Goal: Information Seeking & Learning: Learn about a topic

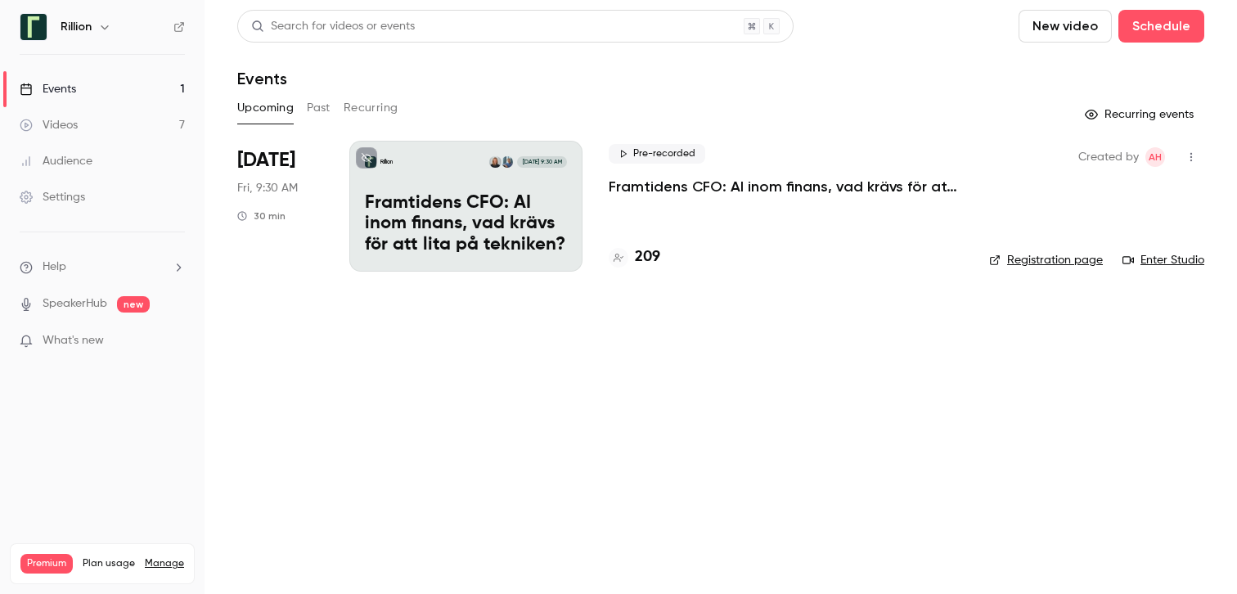
click at [751, 179] on p "Framtidens CFO: AI inom finans, vad krävs för att lita på tekniken?​" at bounding box center [786, 187] width 354 height 20
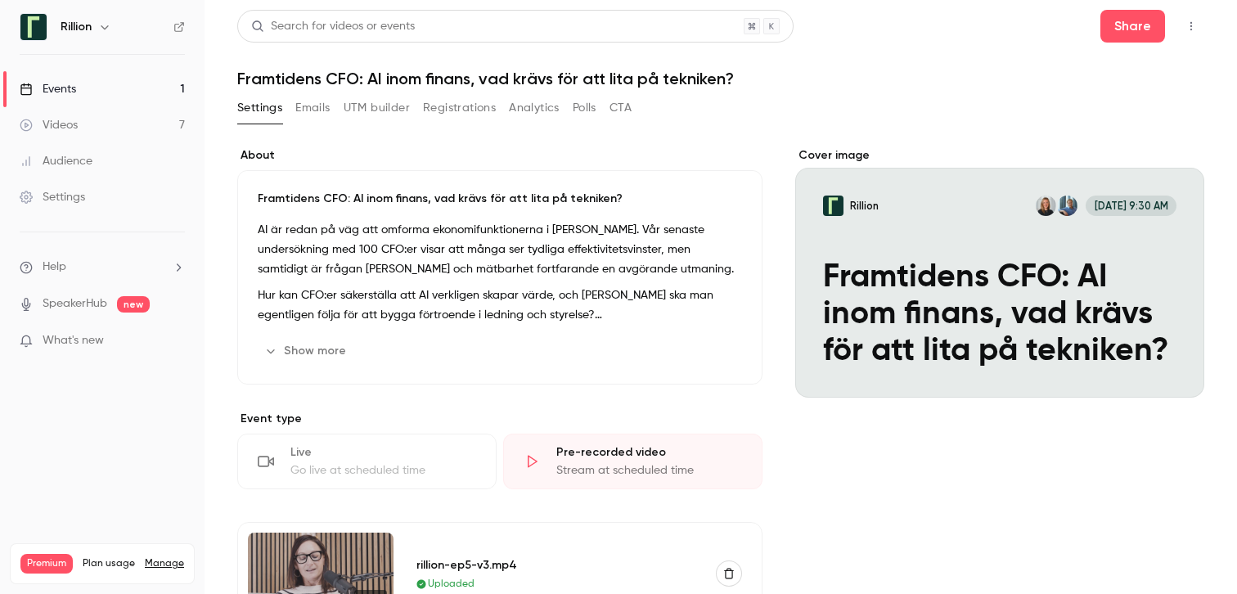
click at [140, 76] on link "Events 1" at bounding box center [102, 89] width 205 height 36
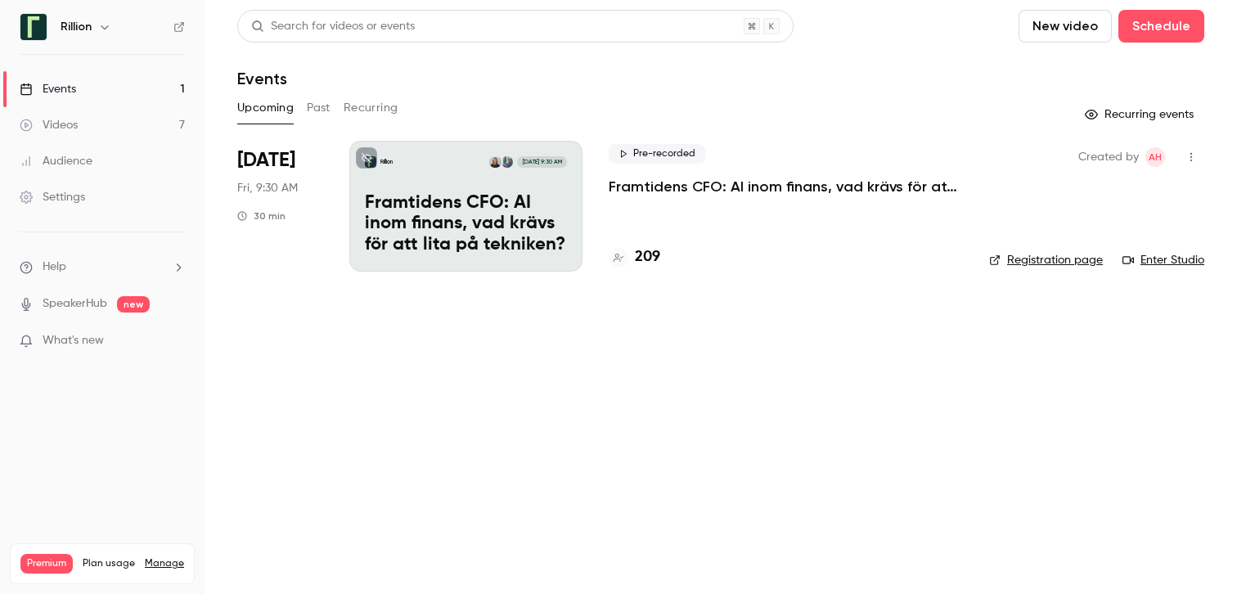
click at [1178, 258] on link "Enter Studio" at bounding box center [1163, 260] width 82 height 16
click at [730, 181] on p "Framtidens CFO: AI inom finans, vad krävs för att lita på tekniken?​" at bounding box center [786, 187] width 354 height 20
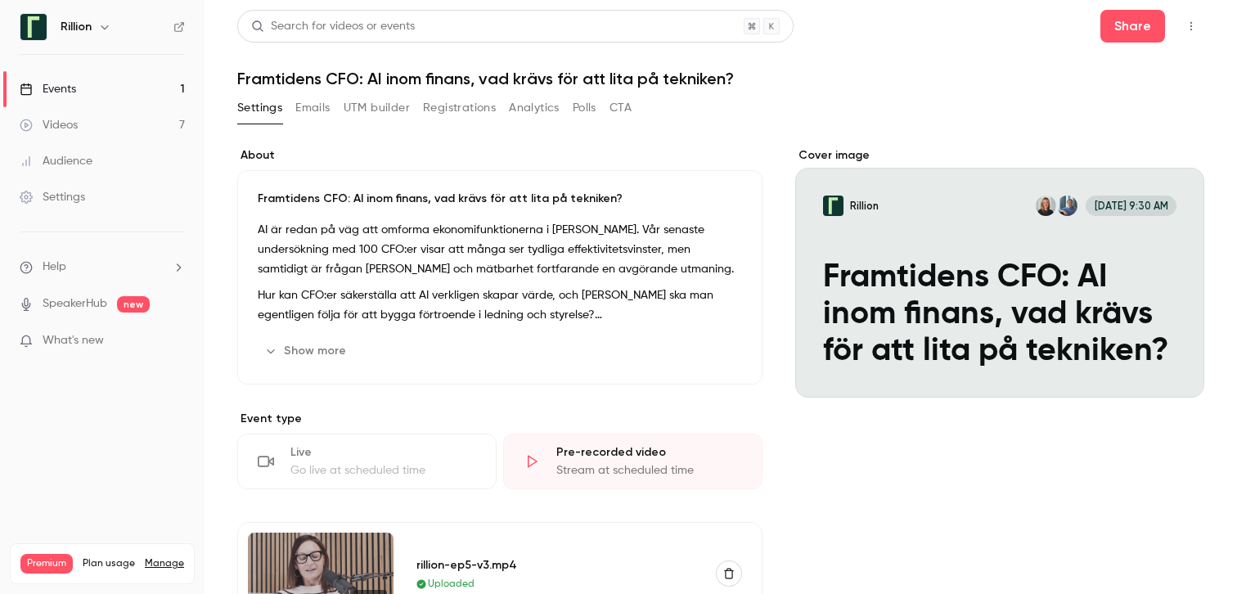
click at [318, 108] on button "Emails" at bounding box center [312, 108] width 34 height 26
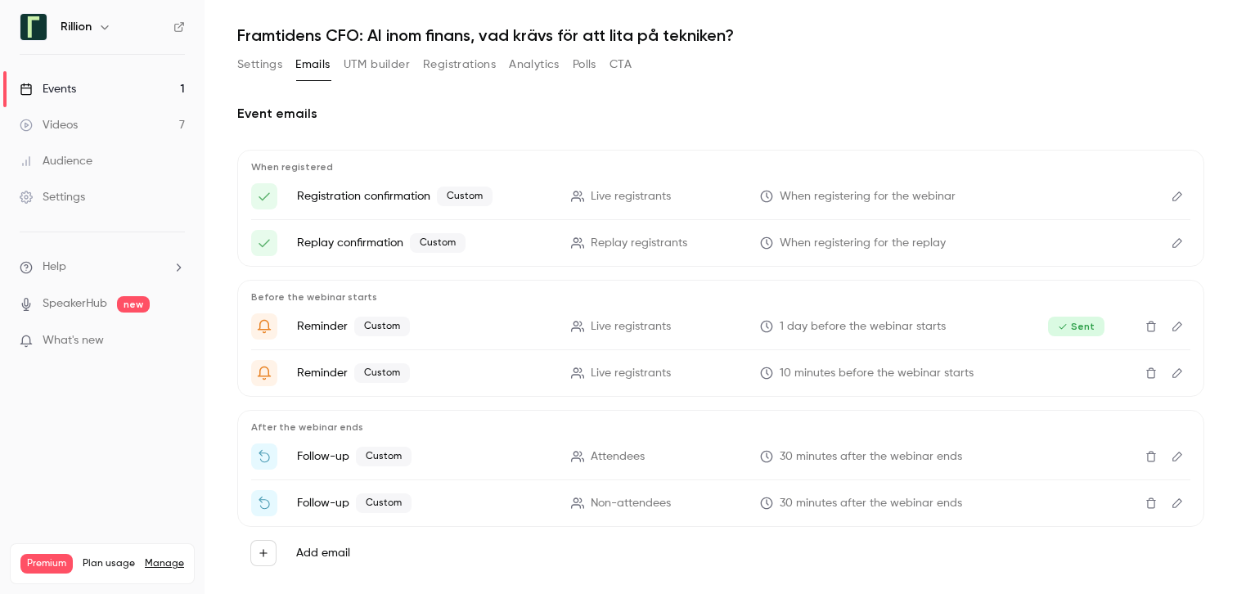
scroll to position [71, 0]
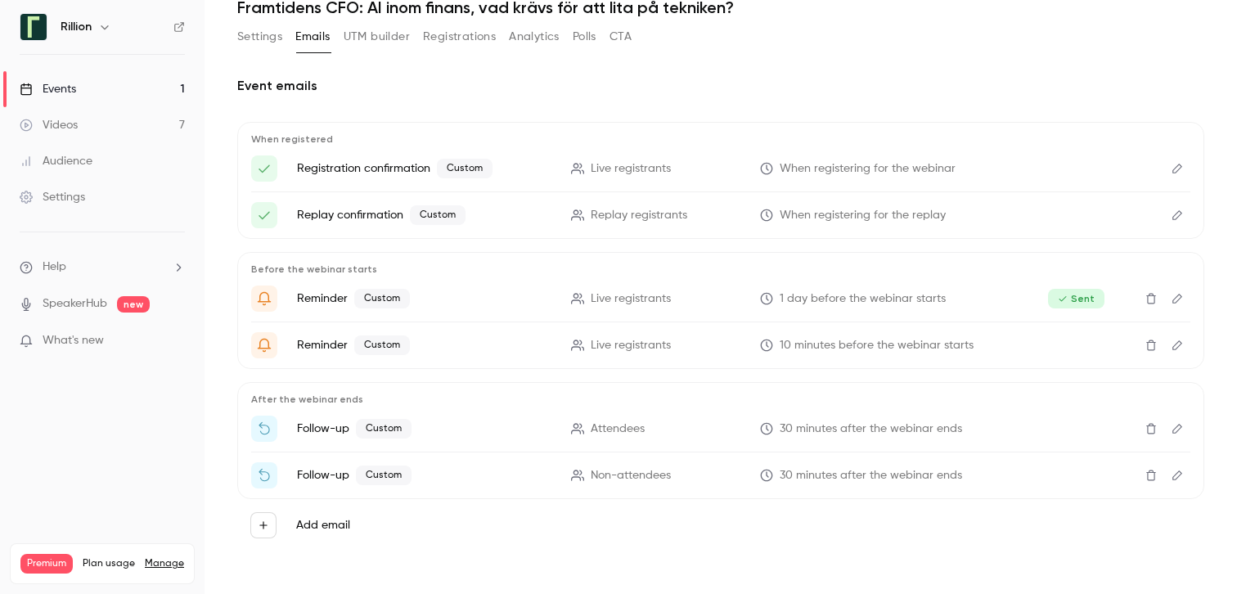
click at [1180, 432] on icon "Edit" at bounding box center [1177, 428] width 13 height 11
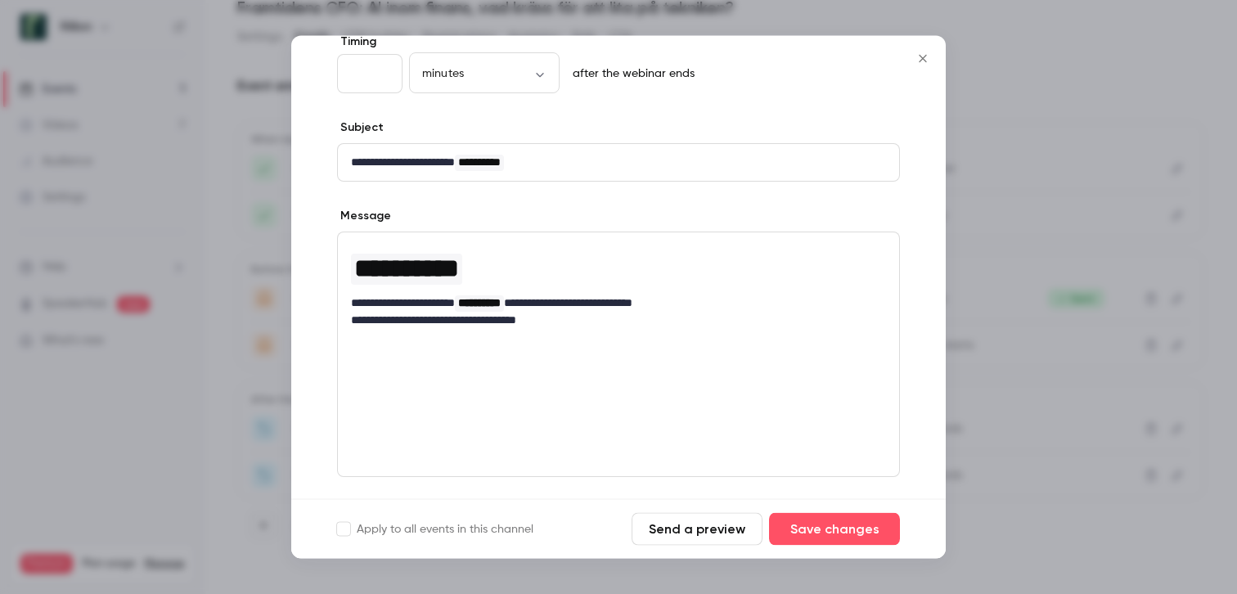
scroll to position [226, 0]
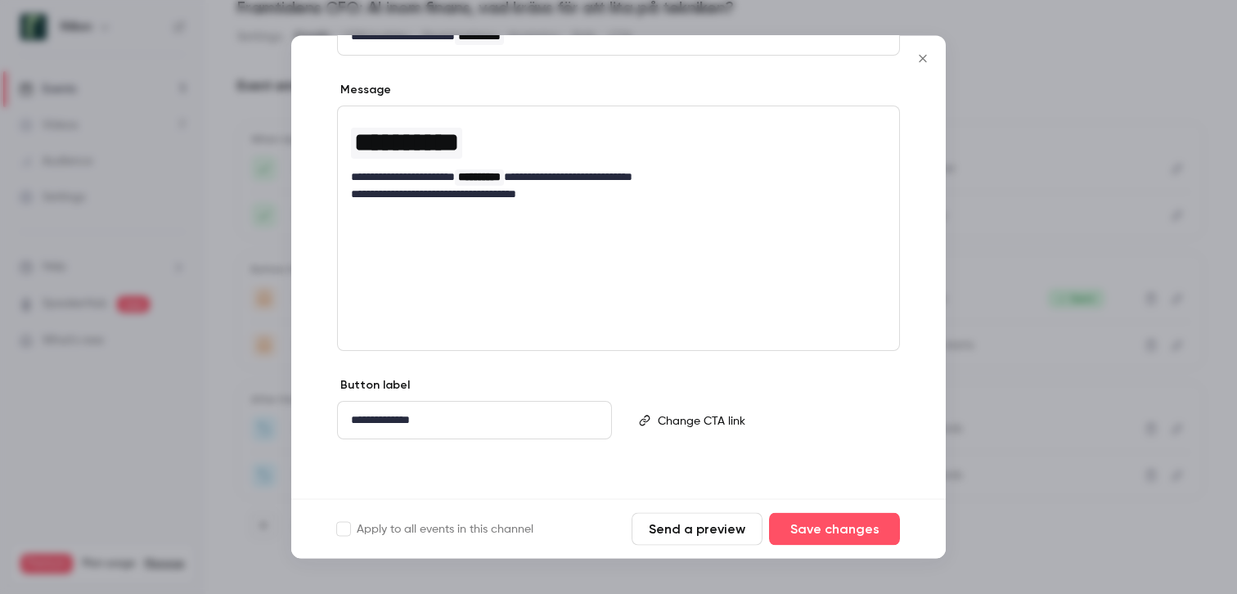
click at [1093, 340] on div at bounding box center [618, 297] width 1237 height 594
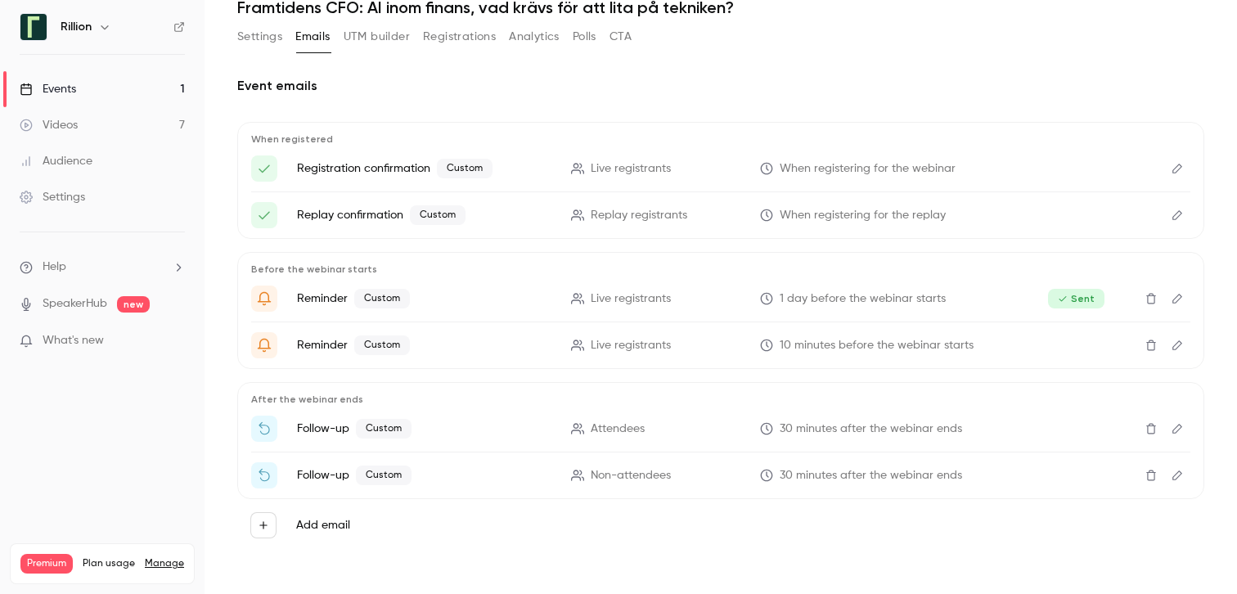
click at [1174, 479] on icon "Edit" at bounding box center [1177, 475] width 13 height 11
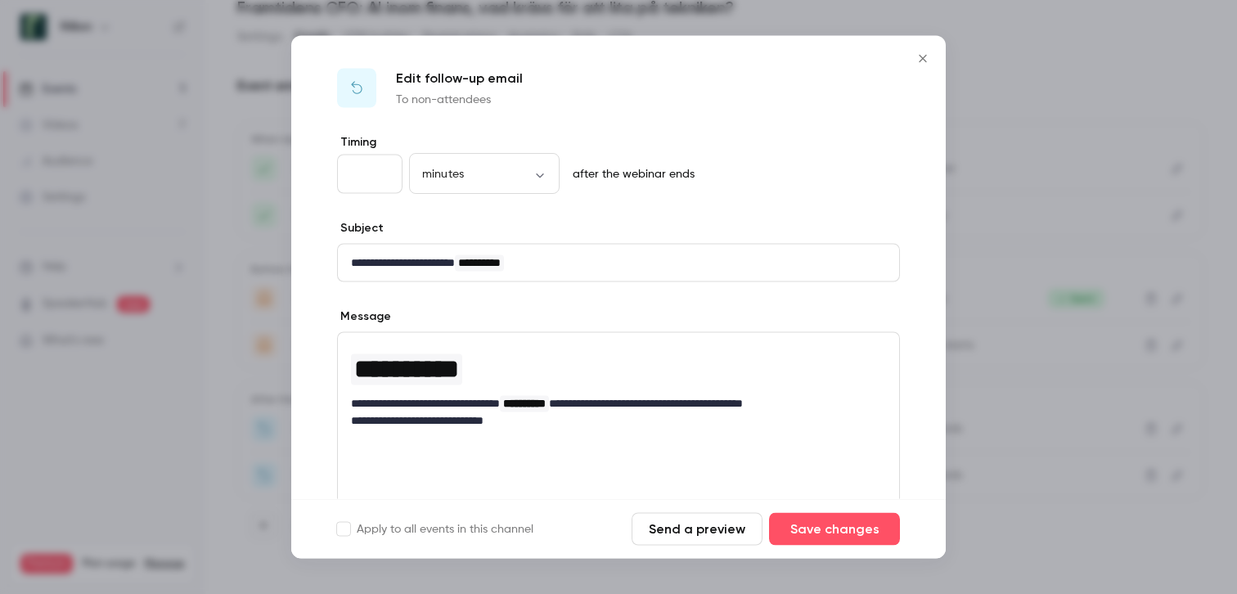
click at [1120, 432] on div at bounding box center [618, 297] width 1237 height 594
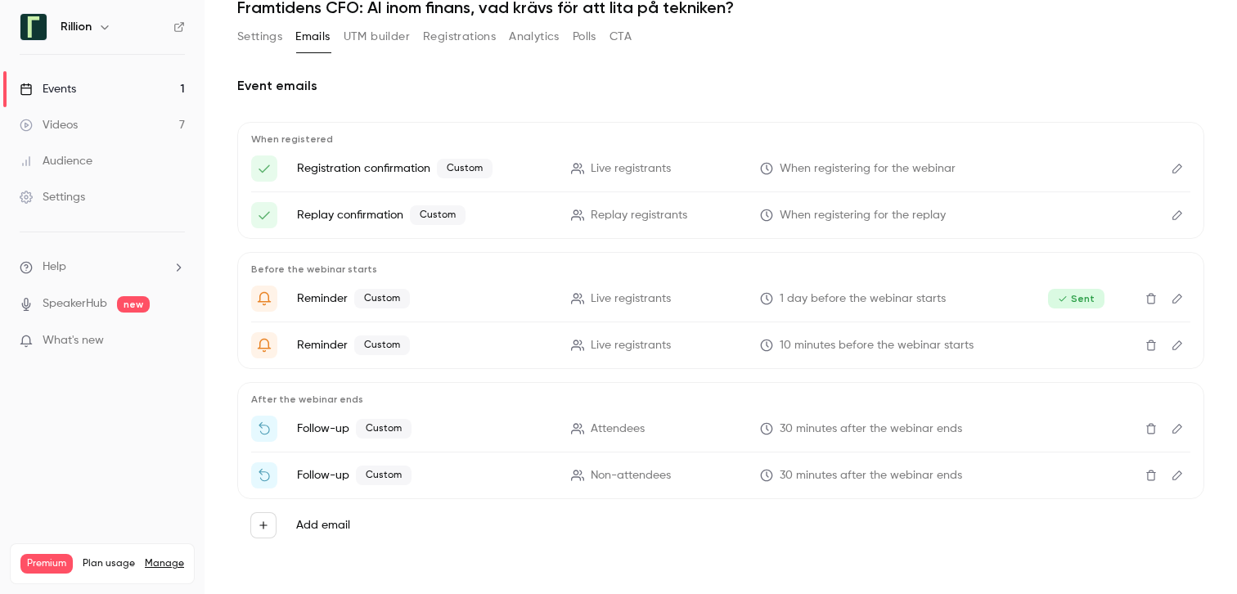
click at [326, 398] on p "After the webinar ends" at bounding box center [720, 399] width 939 height 13
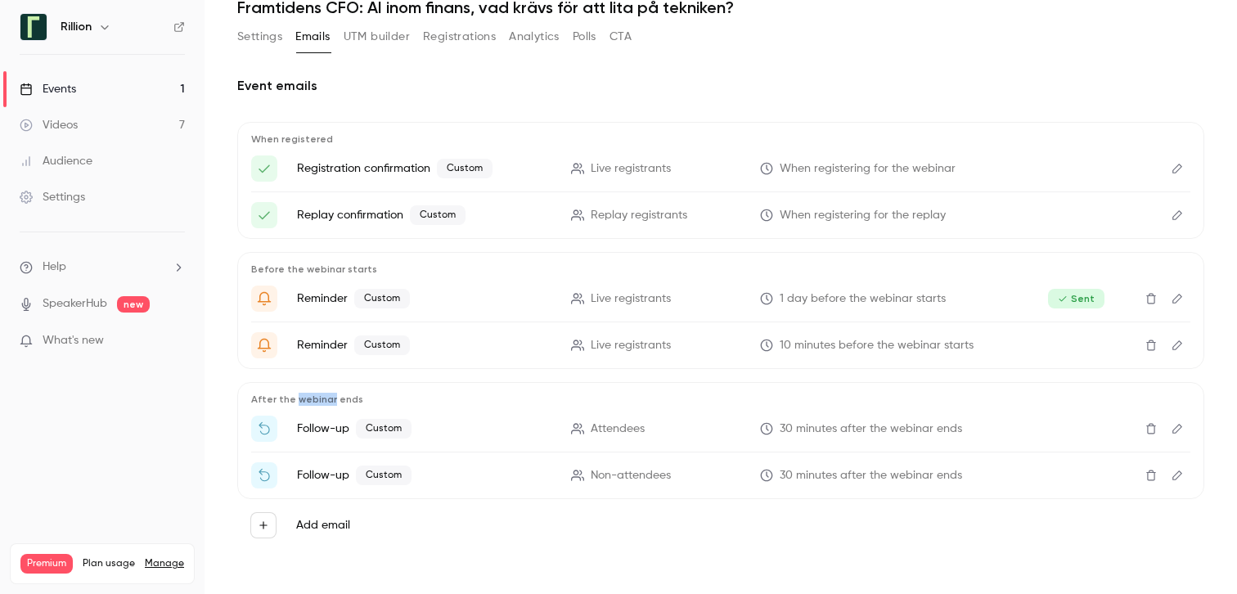
click at [326, 398] on p "After the webinar ends" at bounding box center [720, 399] width 939 height 13
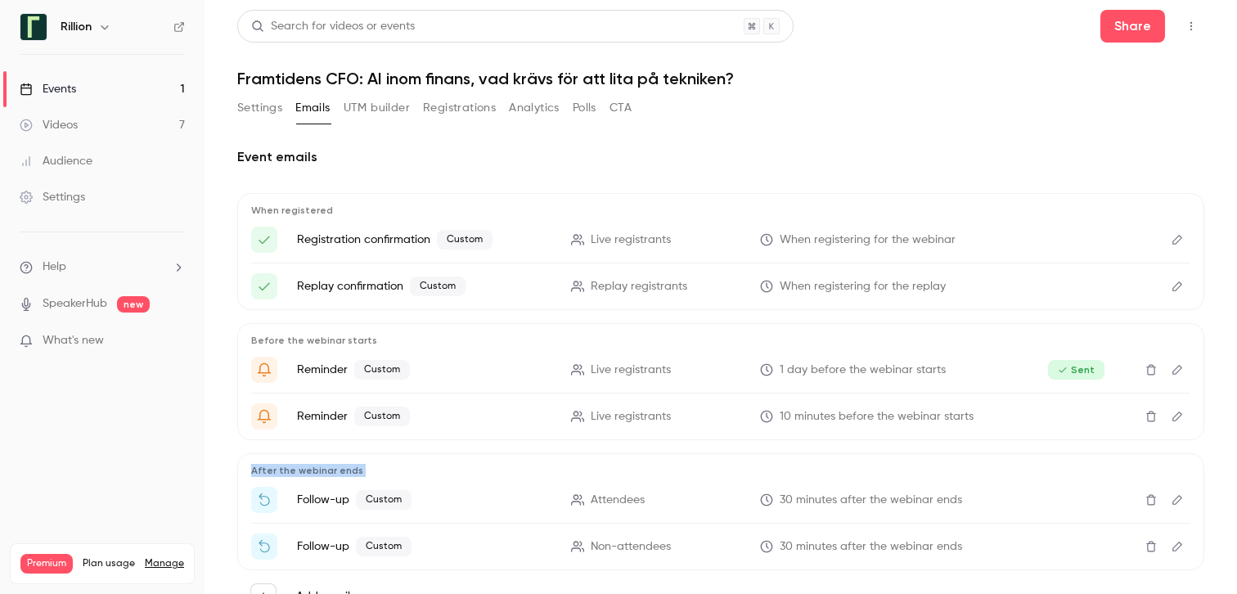
click at [474, 114] on button "Registrations" at bounding box center [459, 108] width 73 height 26
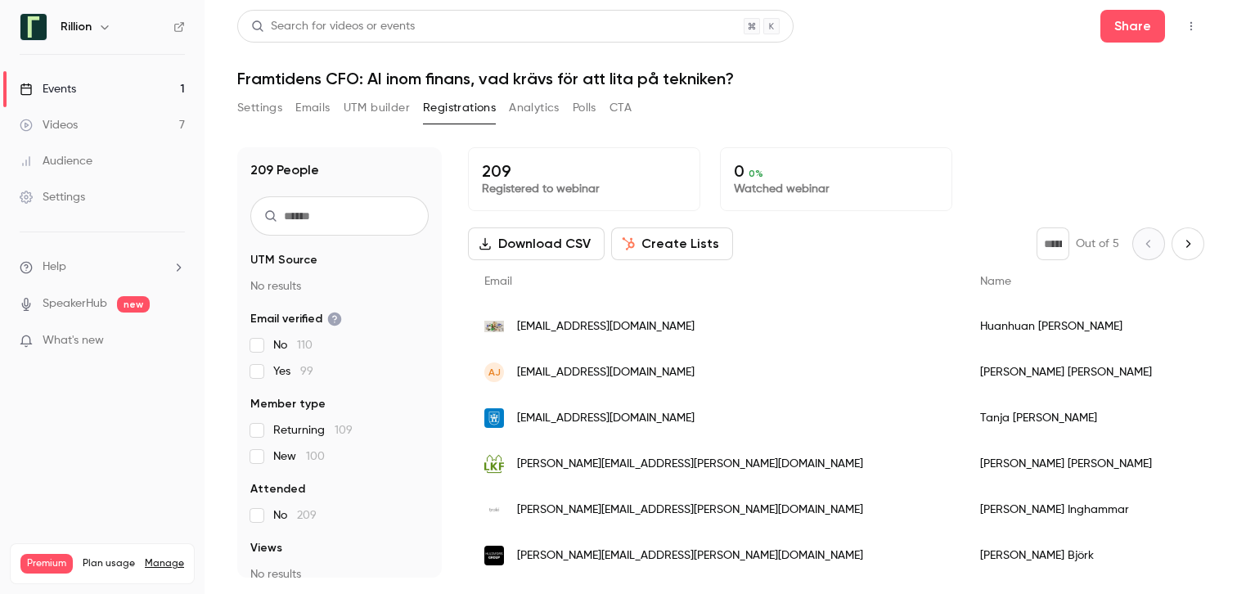
click at [376, 100] on button "UTM builder" at bounding box center [377, 108] width 66 height 26
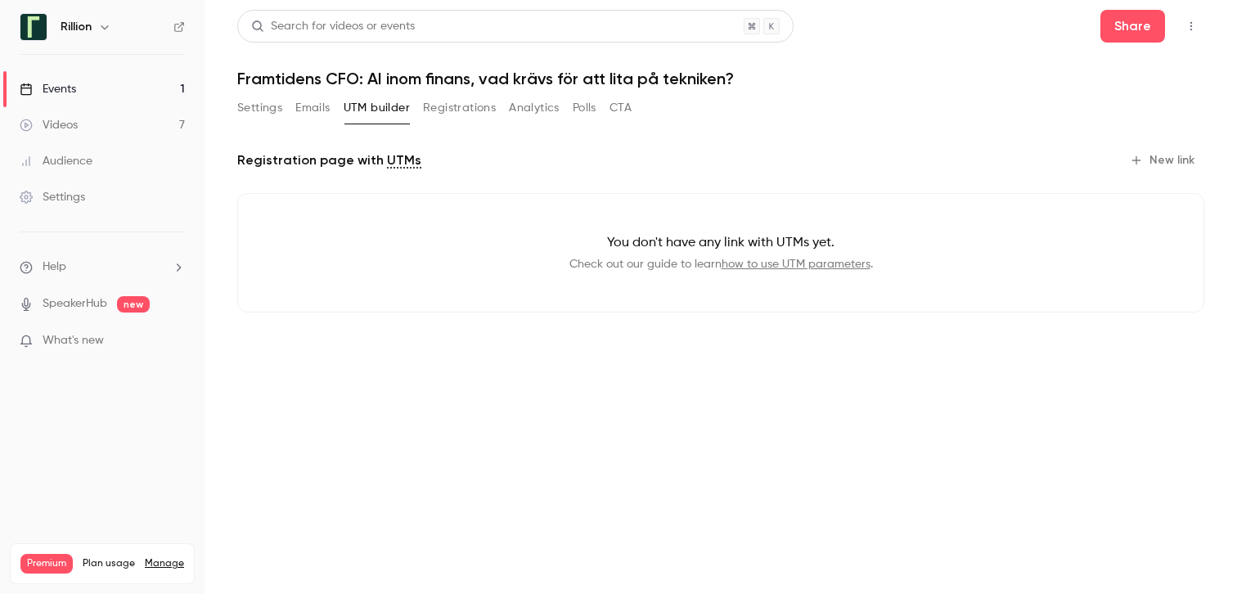
click at [313, 106] on button "Emails" at bounding box center [312, 108] width 34 height 26
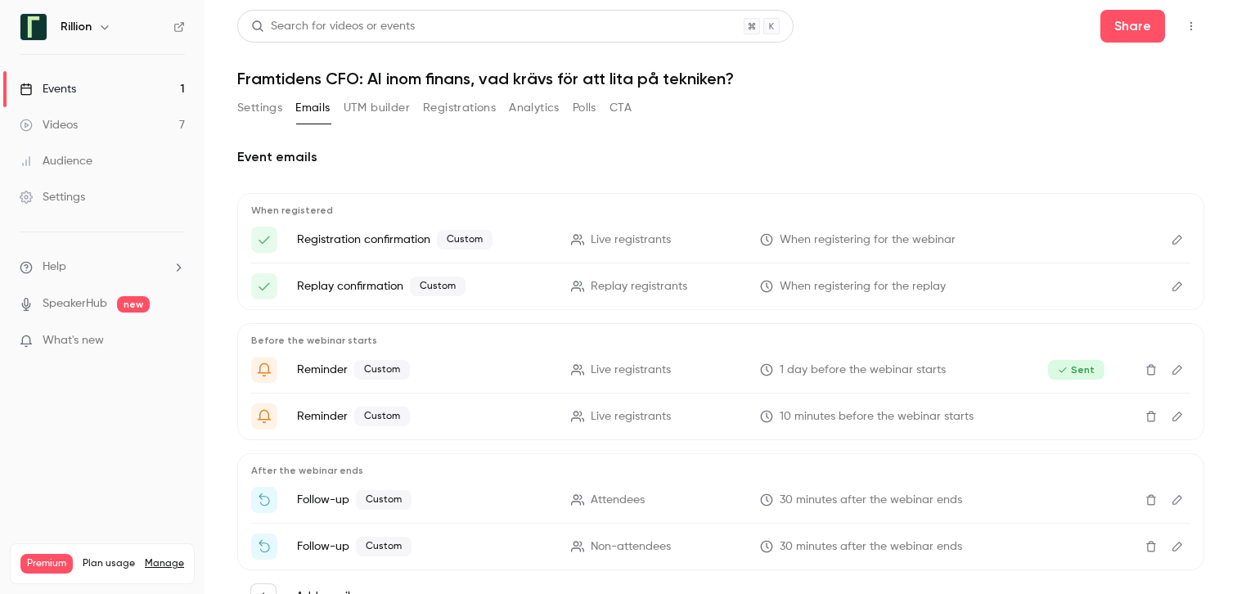
click at [258, 101] on button "Settings" at bounding box center [259, 108] width 45 height 26
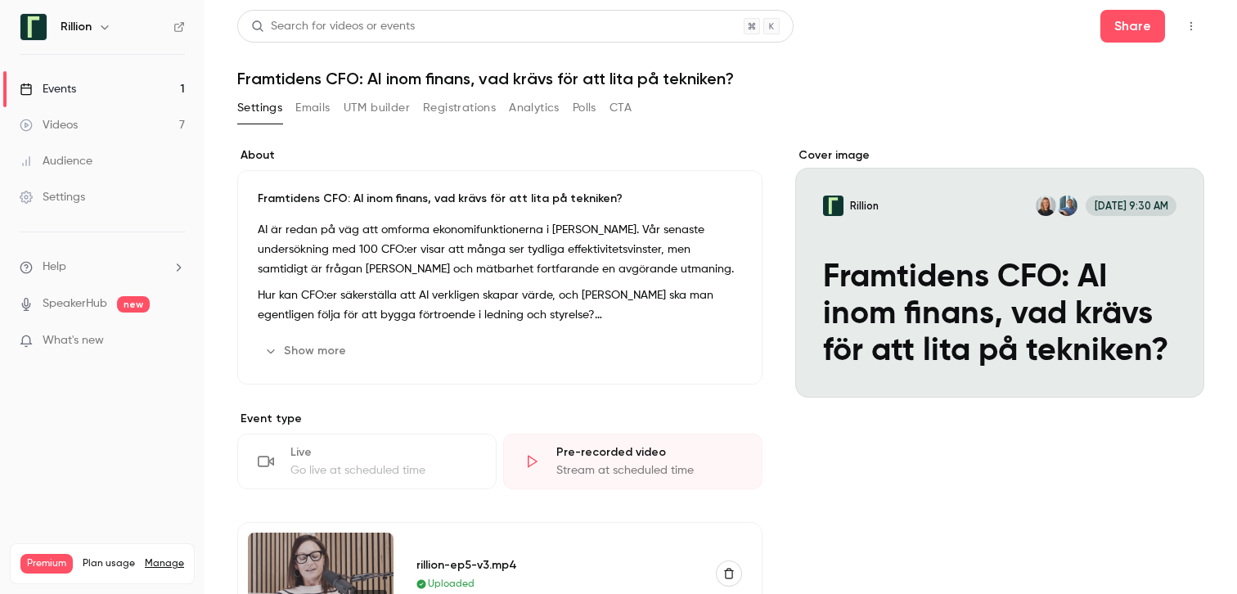
click at [457, 115] on button "Registrations" at bounding box center [459, 108] width 73 height 26
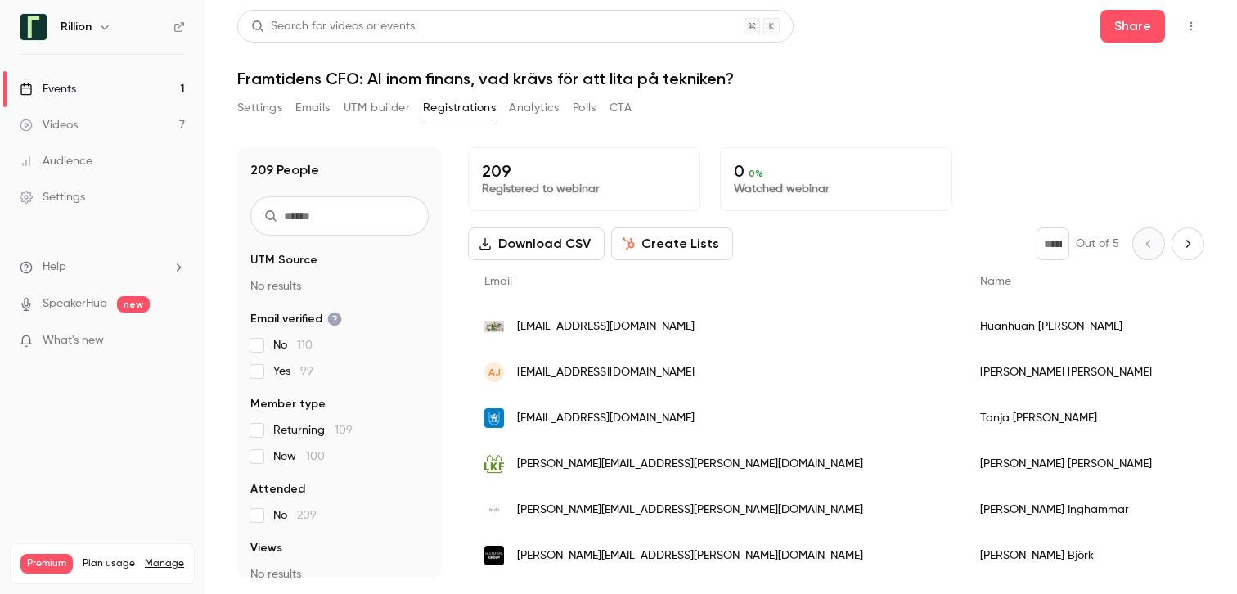
click at [526, 105] on button "Analytics" at bounding box center [534, 108] width 51 height 26
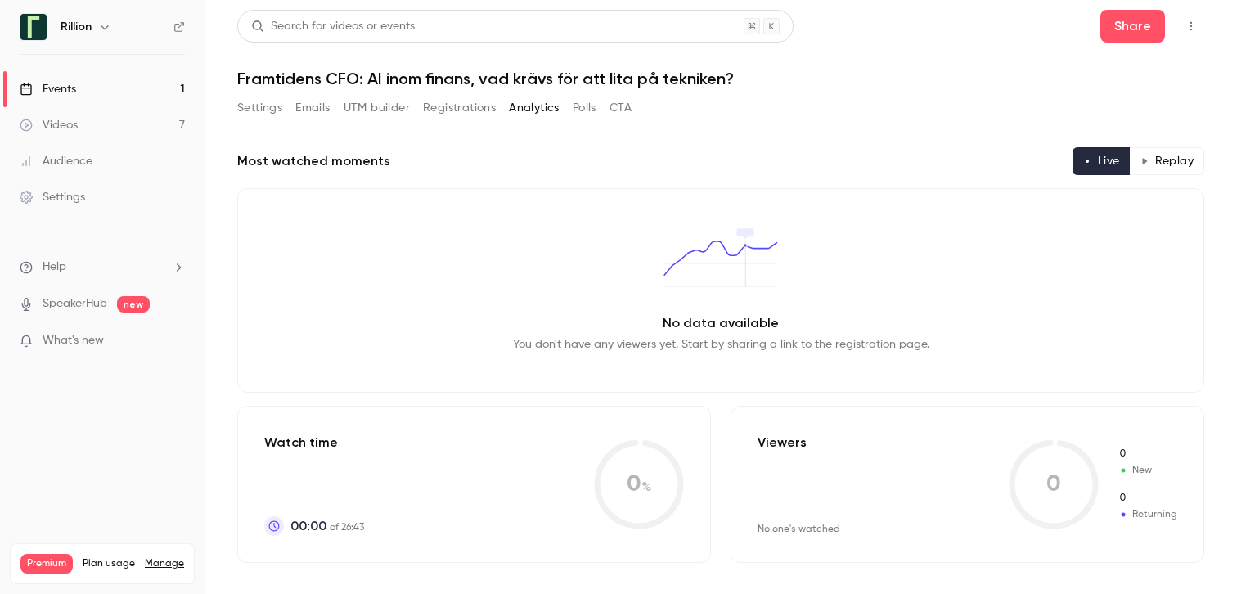
click at [472, 101] on button "Registrations" at bounding box center [459, 108] width 73 height 26
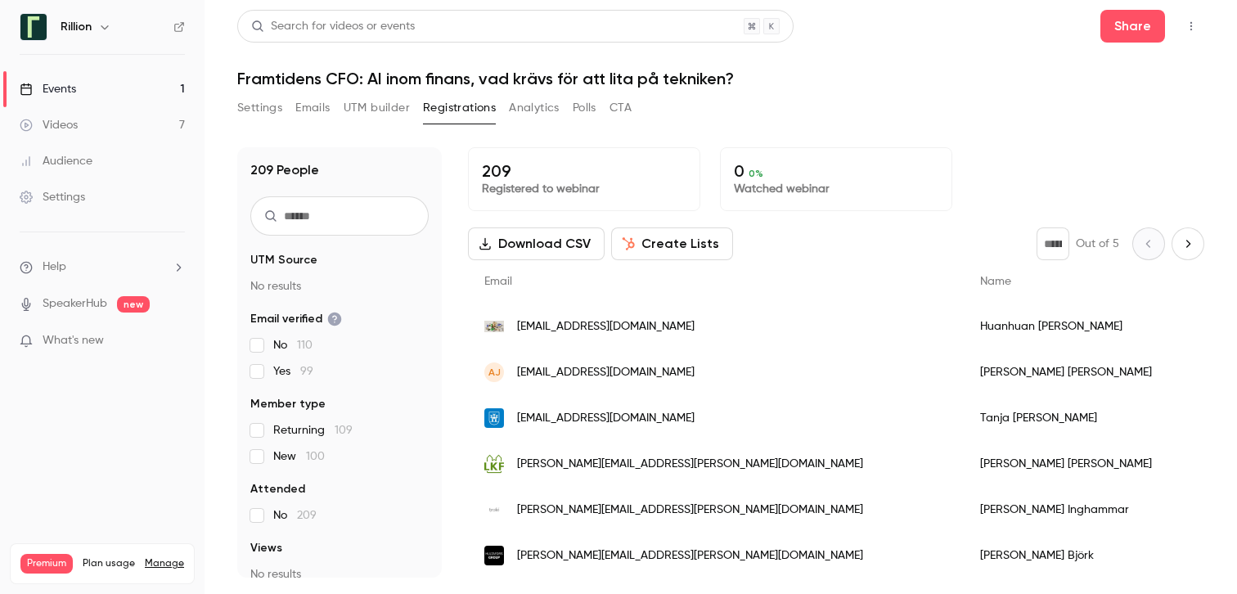
click at [299, 429] on span "Returning 109" at bounding box center [312, 430] width 79 height 16
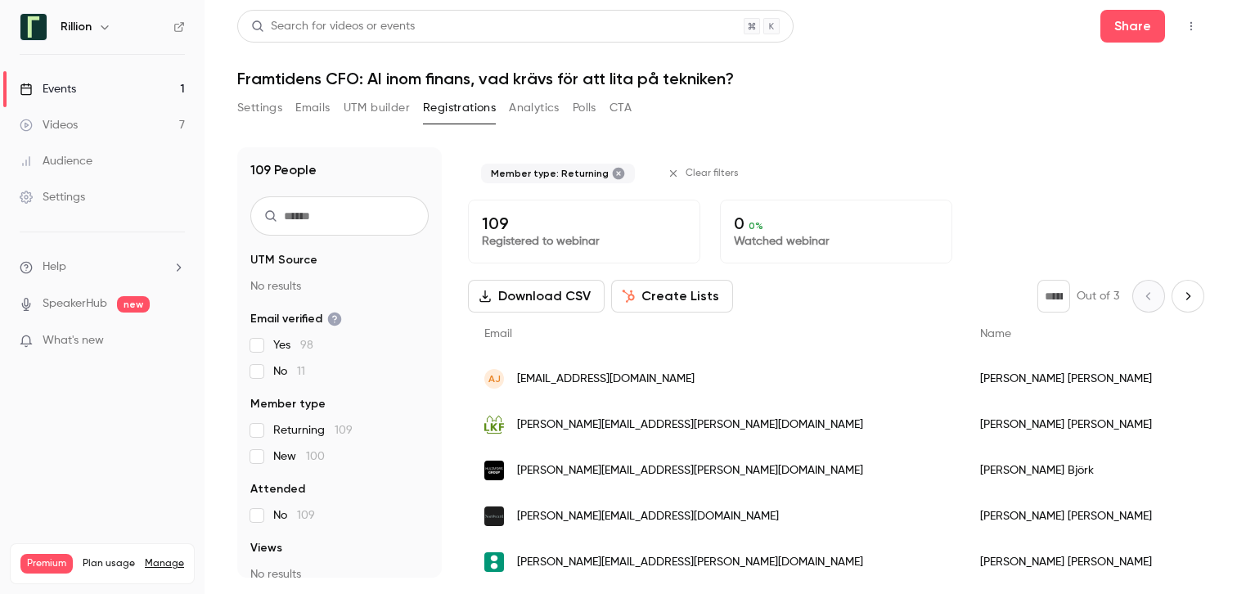
click at [292, 434] on span "Returning 109" at bounding box center [312, 430] width 79 height 16
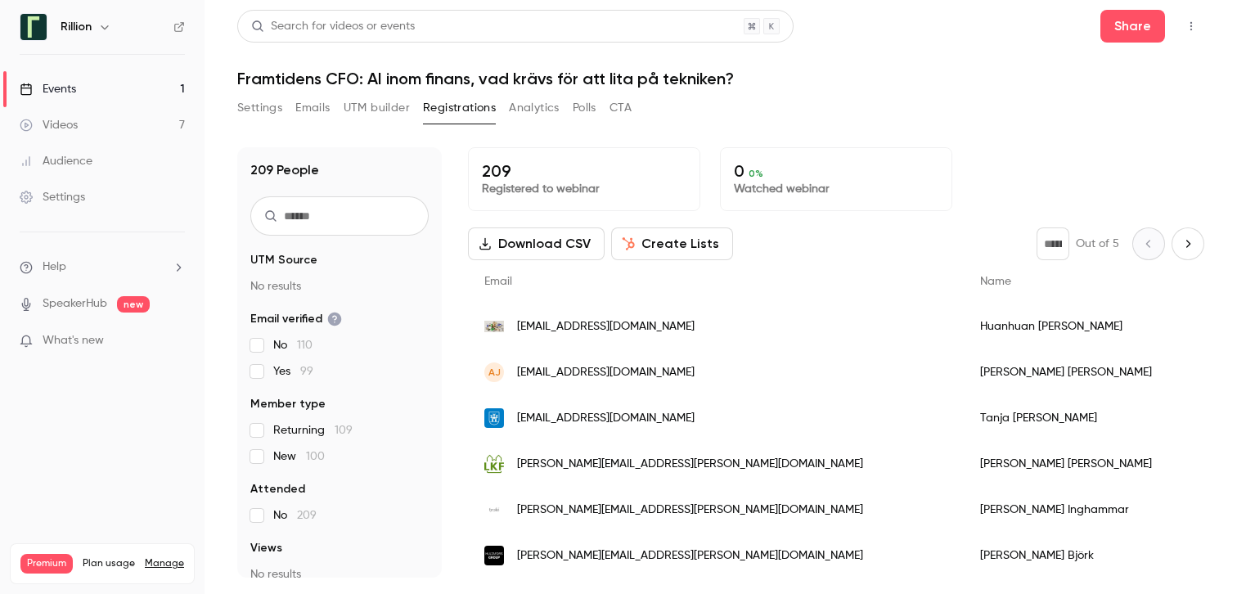
click at [292, 458] on span "New 100" at bounding box center [299, 456] width 52 height 16
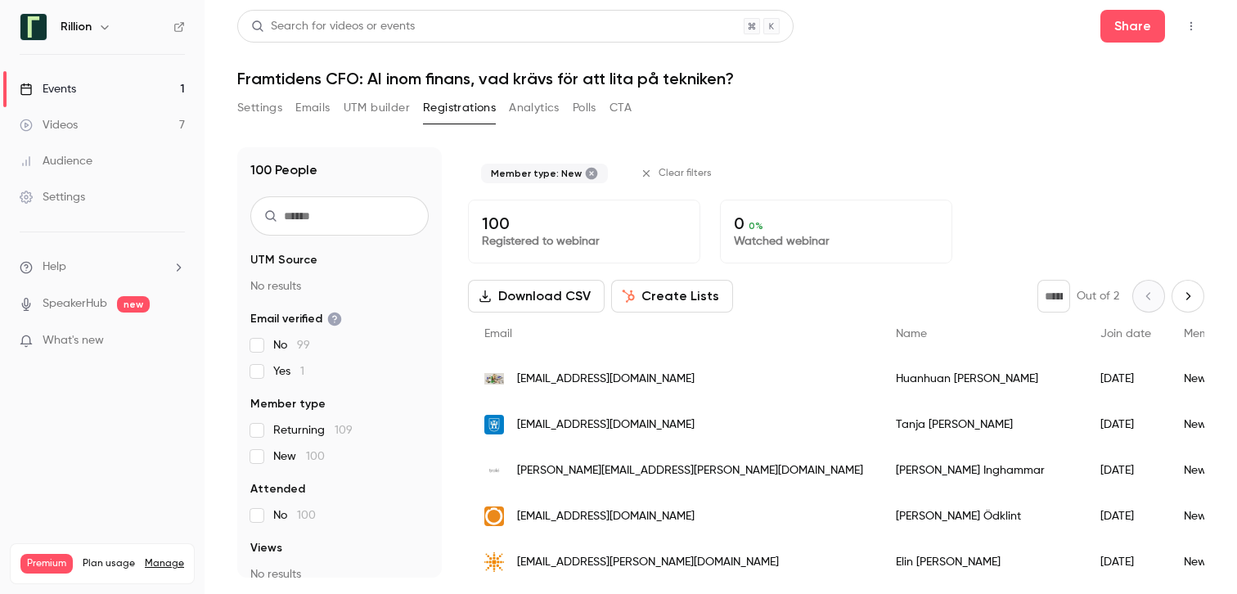
click at [292, 458] on span "New 100" at bounding box center [299, 456] width 52 height 16
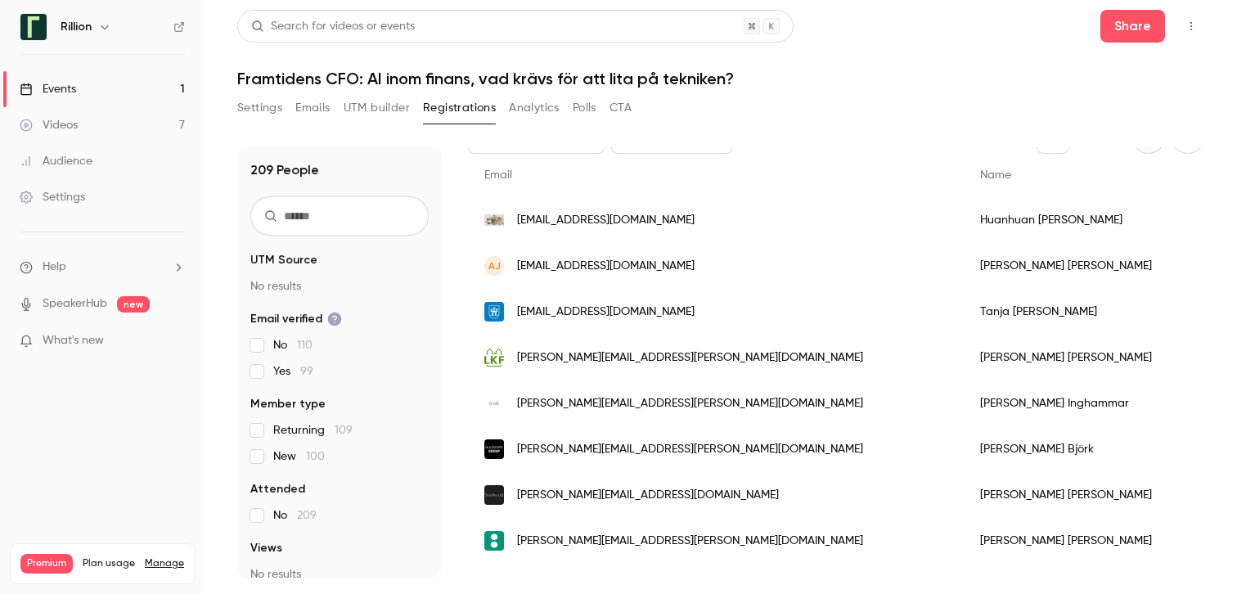
scroll to position [100, 0]
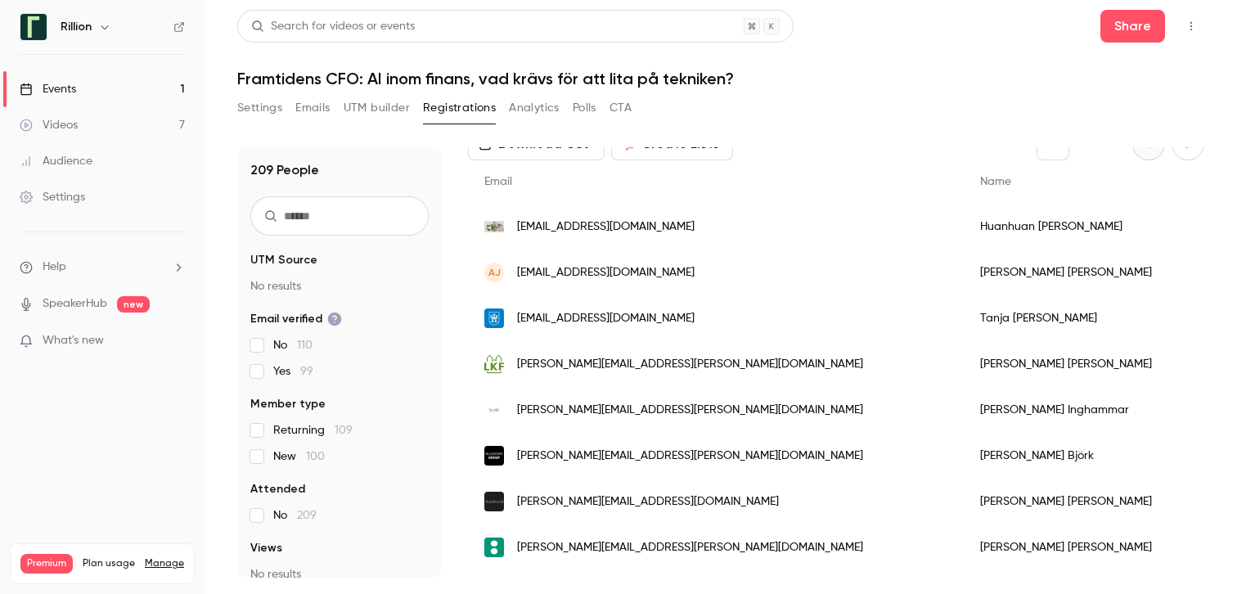
click at [523, 103] on button "Analytics" at bounding box center [534, 108] width 51 height 26
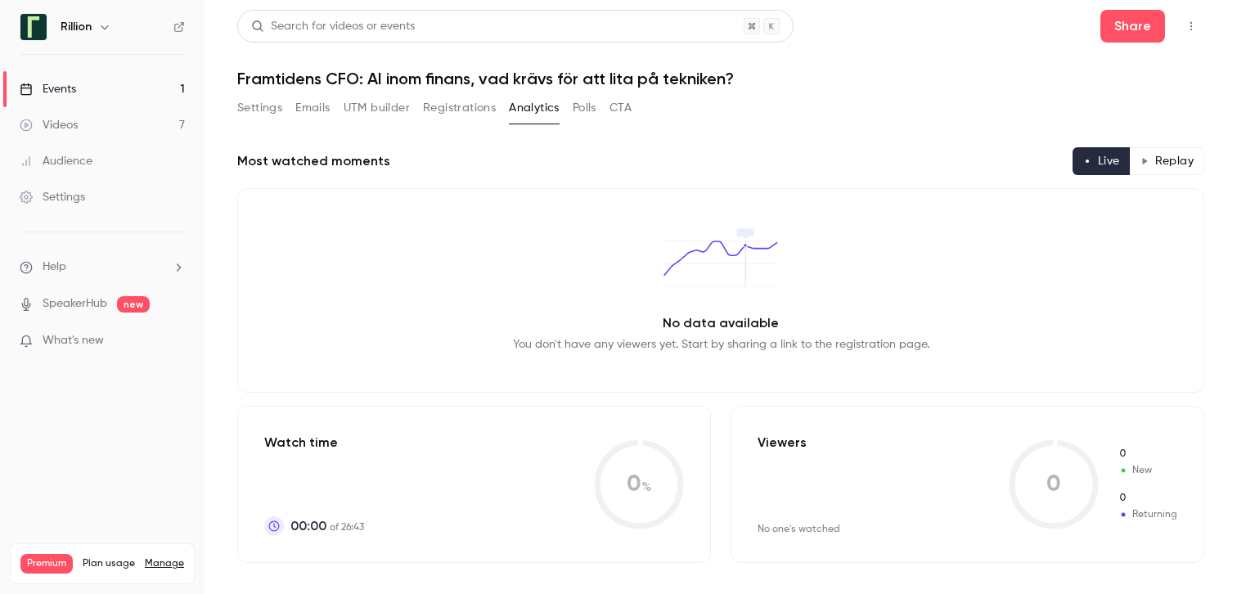
click at [461, 96] on button "Registrations" at bounding box center [459, 108] width 73 height 26
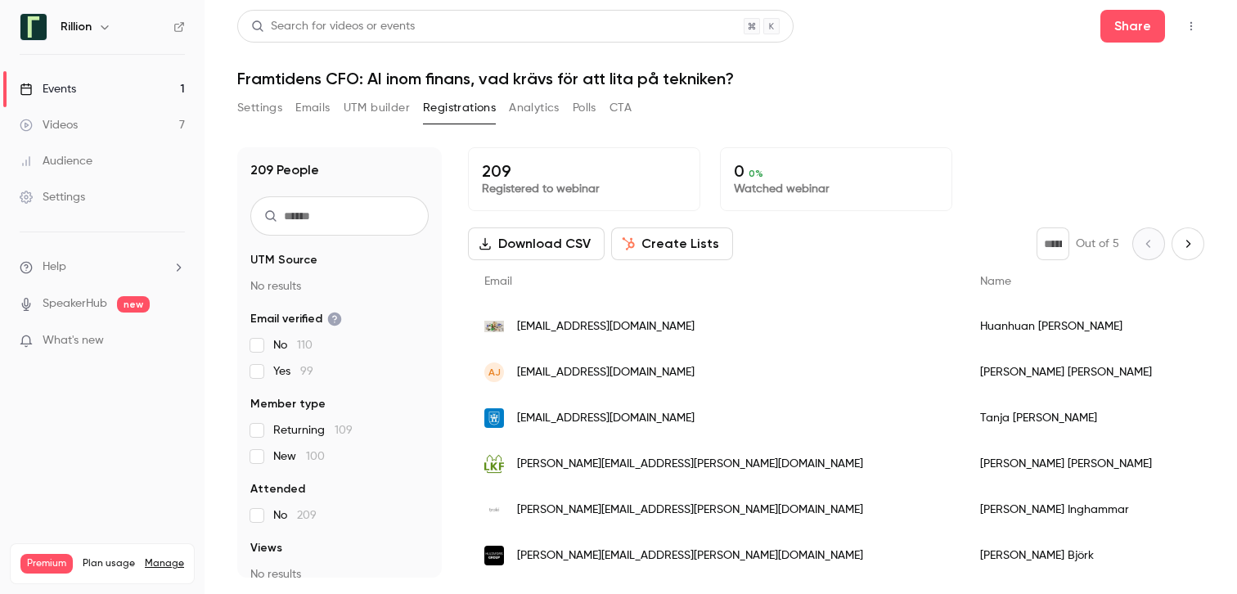
click at [304, 106] on button "Emails" at bounding box center [312, 108] width 34 height 26
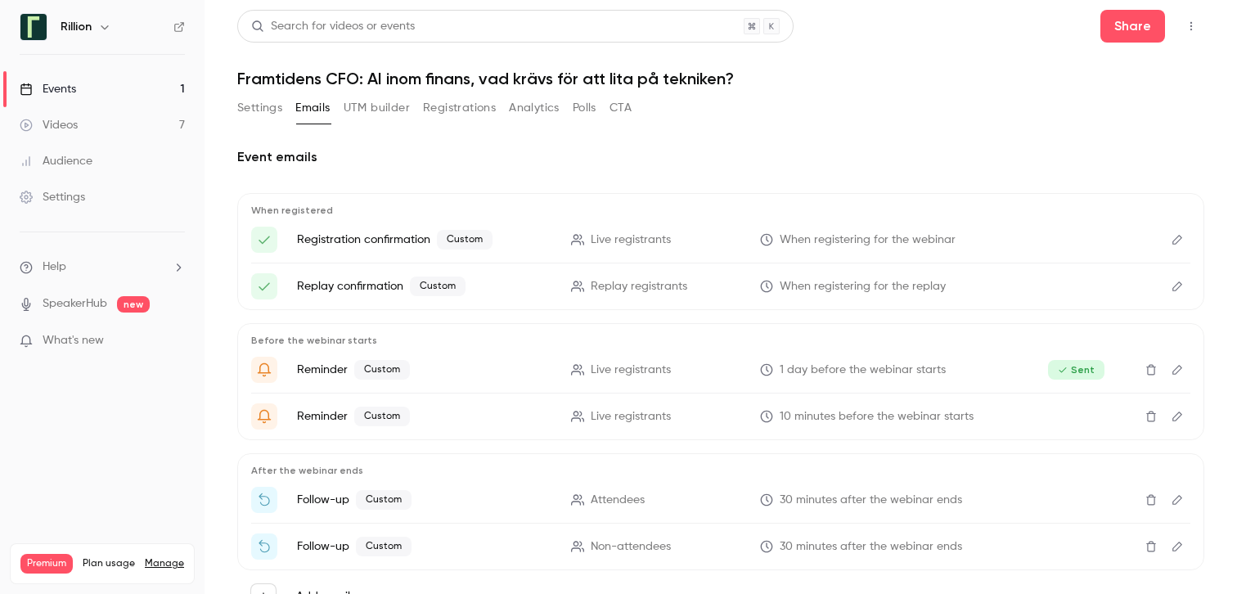
click at [112, 97] on link "Events 1" at bounding box center [102, 89] width 205 height 36
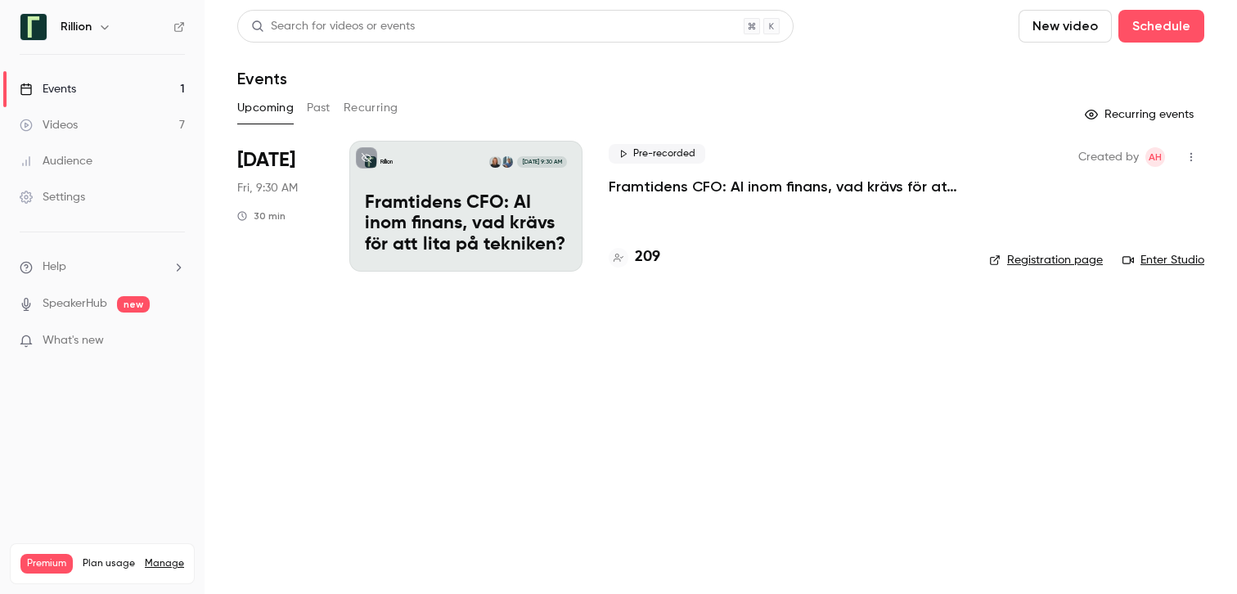
click at [308, 110] on button "Past" at bounding box center [319, 108] width 24 height 26
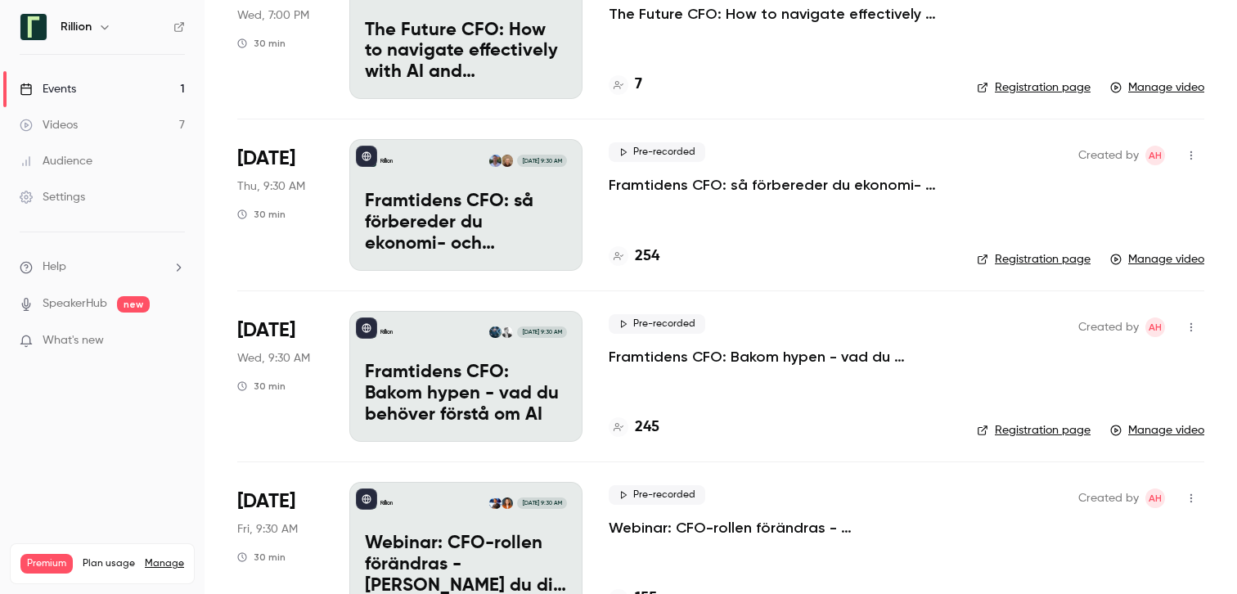
scroll to position [653, 0]
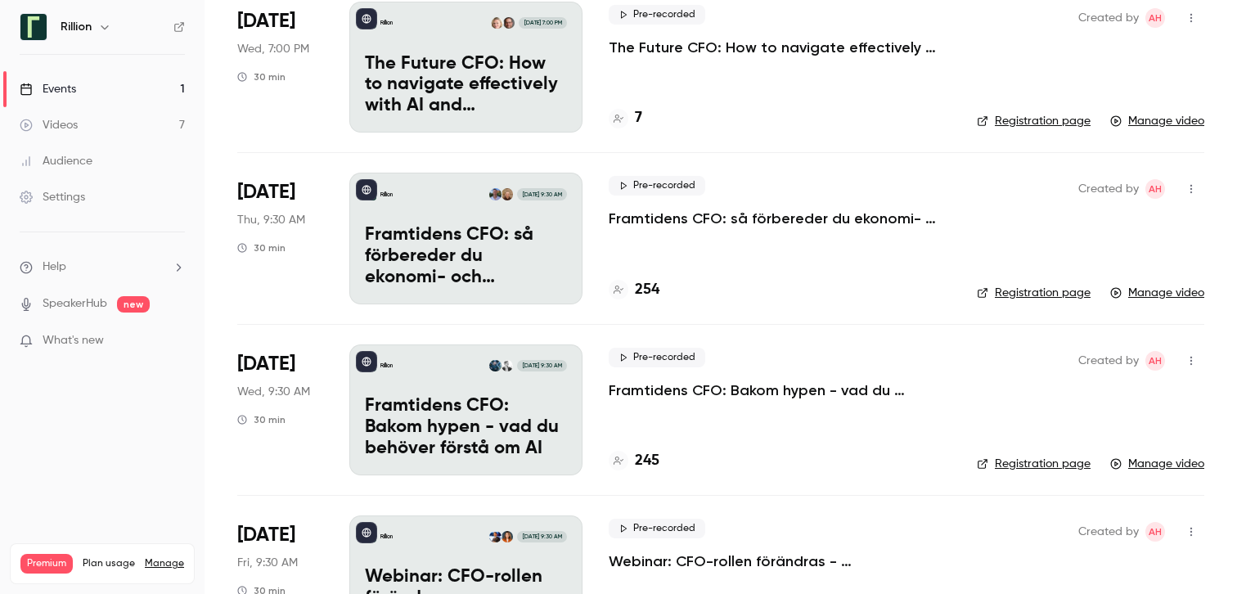
click at [767, 215] on p "Framtidens CFO: så förbereder du ekonomi- och finansfunktionen för AI-eran​" at bounding box center [780, 219] width 342 height 20
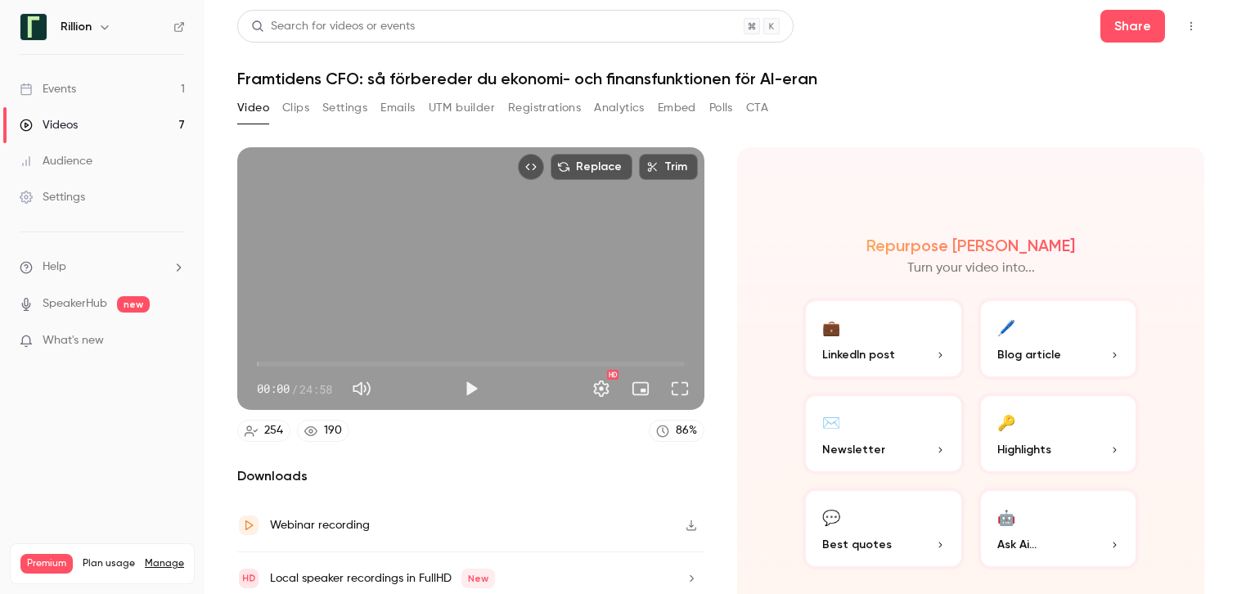
click at [609, 103] on button "Analytics" at bounding box center [619, 108] width 51 height 26
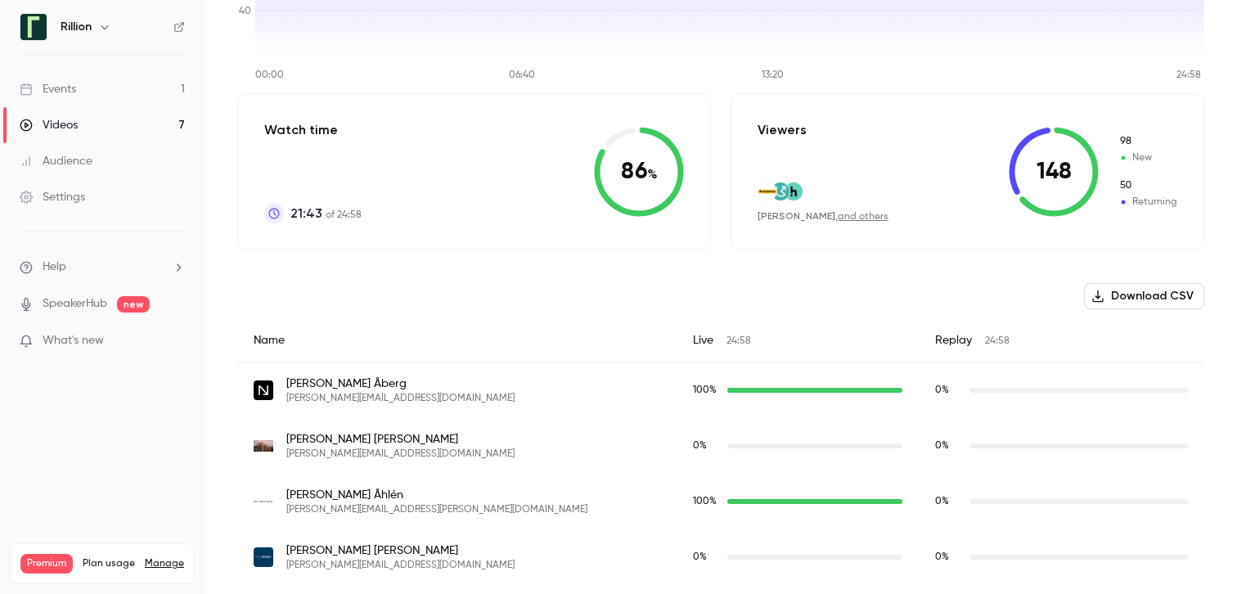
scroll to position [312, 0]
click at [919, 344] on div "Replay 24:58" at bounding box center [1062, 341] width 286 height 43
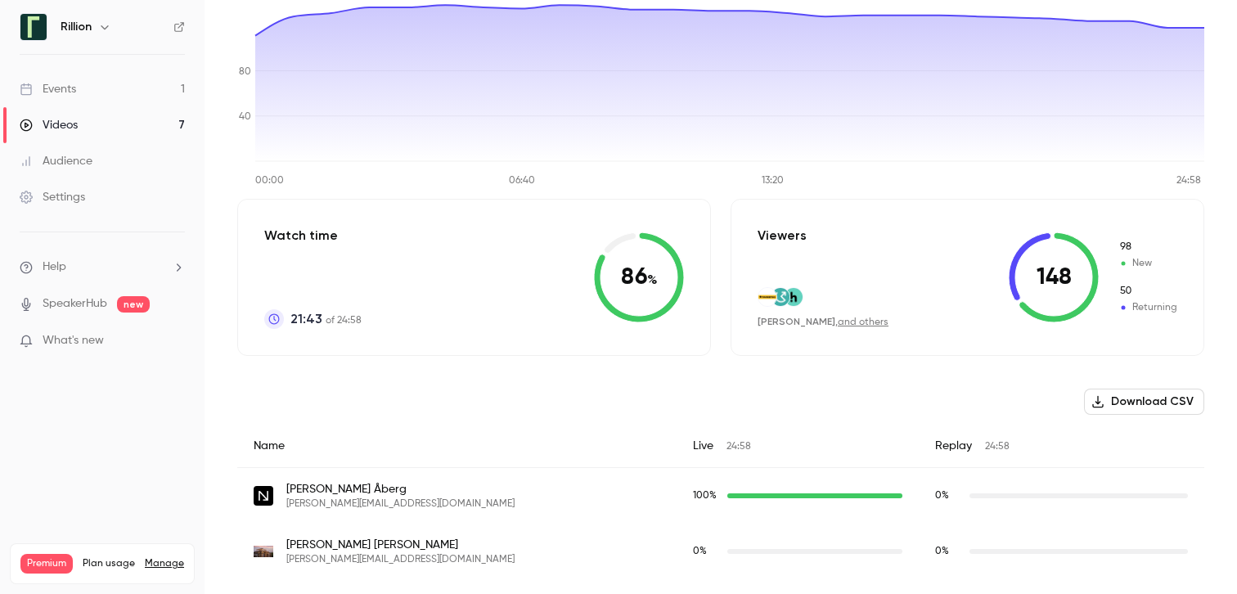
scroll to position [193, 0]
